Goal: Find specific page/section

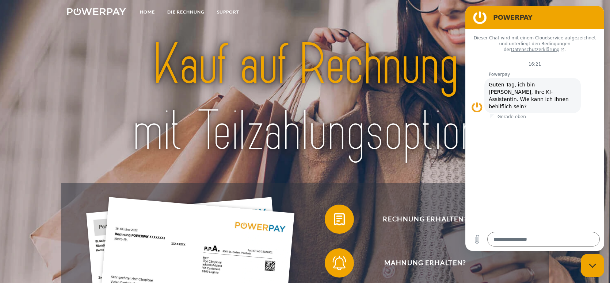
click at [245, 60] on img at bounding box center [305, 98] width 429 height 140
click at [186, 8] on link "DIE RECHNUNG" at bounding box center [186, 11] width 50 height 13
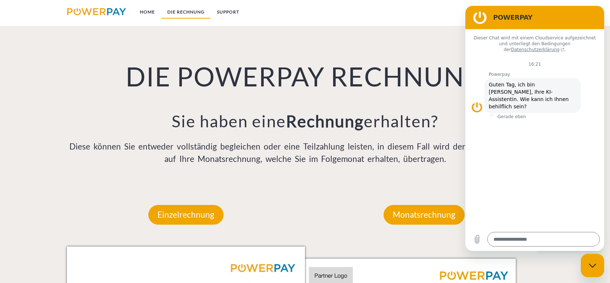
scroll to position [527, 0]
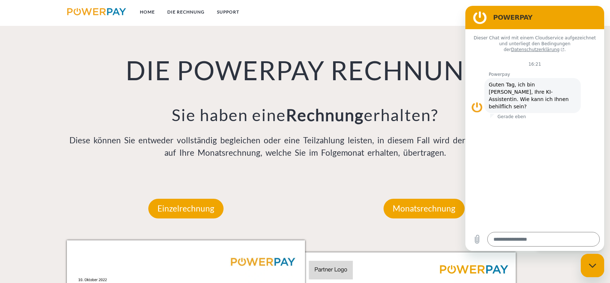
click at [456, 44] on div "DIE POWERPAY RECHNUNG Sie haben eine Rechnung erhalten? Diese können Sie entwed…" at bounding box center [305, 88] width 488 height 179
click at [581, 15] on h2 "POWERPAY" at bounding box center [545, 17] width 104 height 9
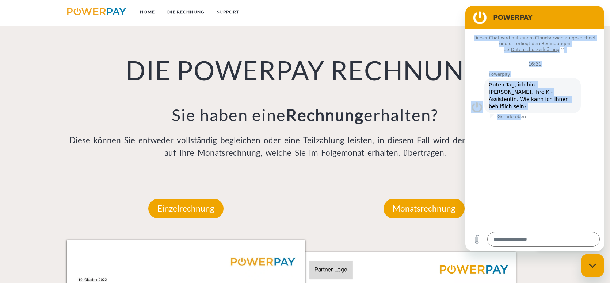
drag, startPoint x: 549, startPoint y: 15, endPoint x: 517, endPoint y: 100, distance: 91.2
click at [517, 100] on div "POWERPAY Dieser Chat wird mit einem Cloudservice aufgezeichnet und unterliegt d…" at bounding box center [534, 128] width 139 height 245
click at [557, 18] on h2 "POWERPAY" at bounding box center [545, 17] width 104 height 9
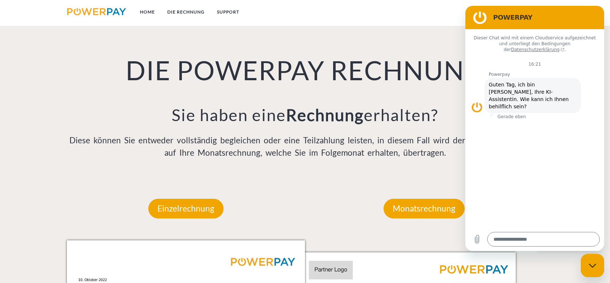
click at [539, 165] on div "Dieser Chat wird mit einem Cloudservice aufgezeichnet und unterliegt den Beding…" at bounding box center [534, 128] width 139 height 199
click at [556, 109] on div "Dieser Chat wird mit einem Cloudservice aufgezeichnet und unterliegt den Beding…" at bounding box center [534, 128] width 139 height 199
click at [584, 9] on section "POWERPAY" at bounding box center [534, 17] width 139 height 23
click at [432, 15] on nav "Home DIE RECHNUNG SUPPORT agb" at bounding box center [305, 13] width 610 height 26
click at [417, 44] on div "DIE POWERPAY RECHNUNG Sie haben eine Rechnung erhalten? Diese können Sie entwed…" at bounding box center [305, 88] width 488 height 179
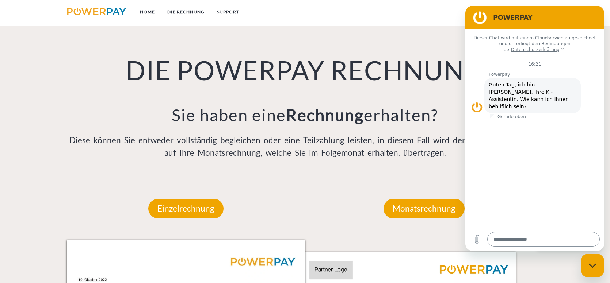
click at [517, 239] on textarea at bounding box center [543, 239] width 112 height 15
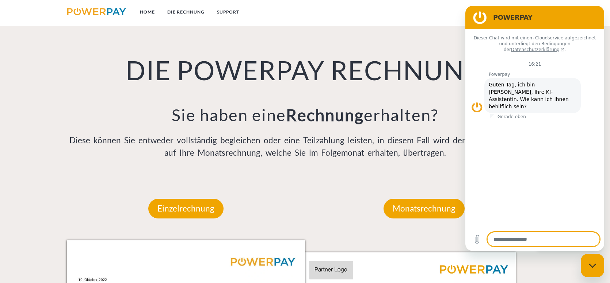
click at [590, 14] on h2 "POWERPAY" at bounding box center [545, 17] width 104 height 9
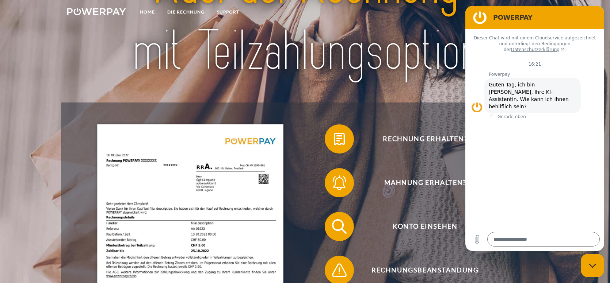
scroll to position [0, 0]
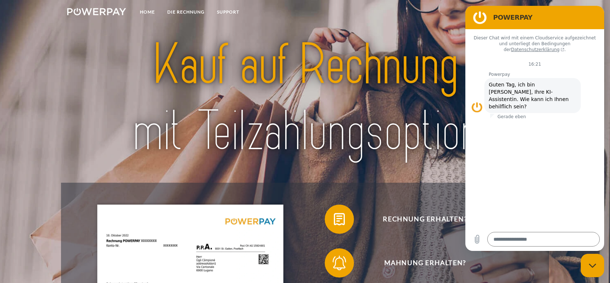
click at [112, 8] on img at bounding box center [96, 11] width 59 height 7
click at [597, 270] on div "Messaging-Fenster schließen" at bounding box center [592, 266] width 22 height 22
type textarea "*"
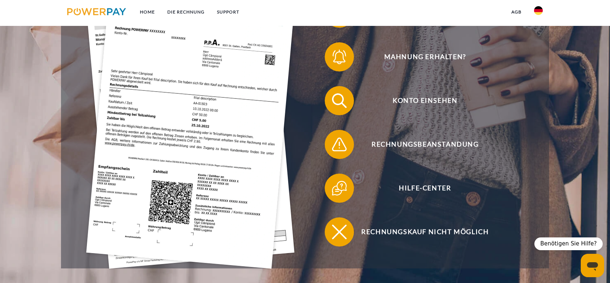
scroll to position [219, 0]
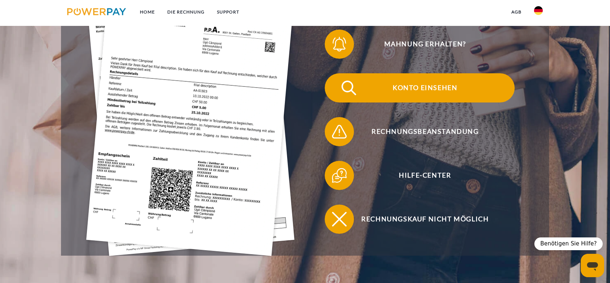
click at [413, 90] on span "Konto einsehen" at bounding box center [425, 87] width 179 height 29
